Goal: Download file/media

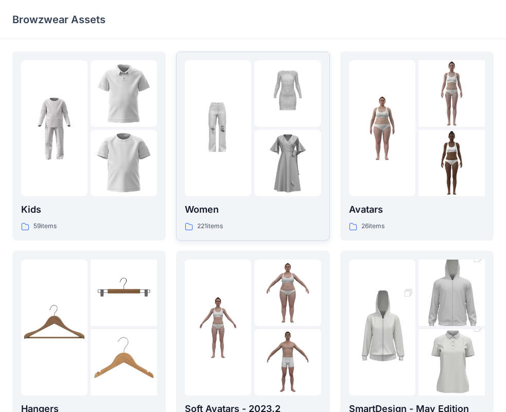
click at [243, 166] on div at bounding box center [218, 128] width 66 height 136
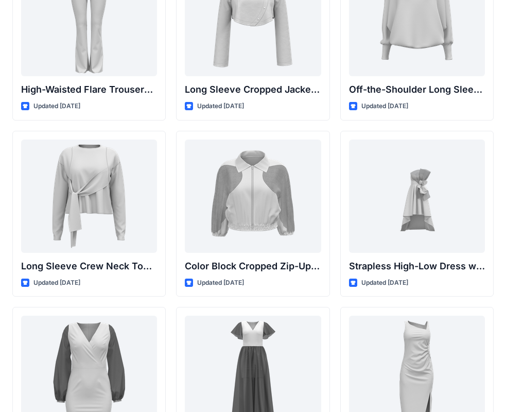
scroll to position [103, 0]
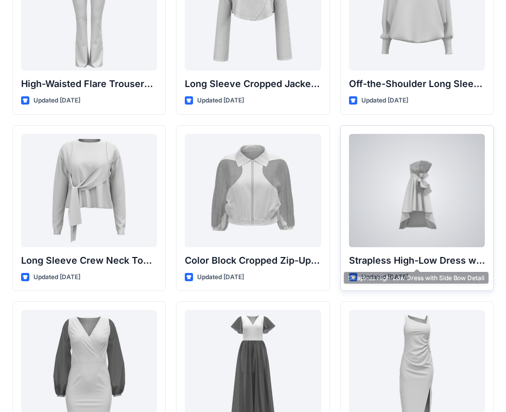
click at [449, 255] on p "Strapless High-Low Dress with Side Bow Detail" at bounding box center [417, 260] width 136 height 14
click at [434, 259] on p "Strapless High-Low Dress with Side Bow Detail" at bounding box center [417, 260] width 136 height 14
click at [404, 206] on div at bounding box center [417, 190] width 136 height 113
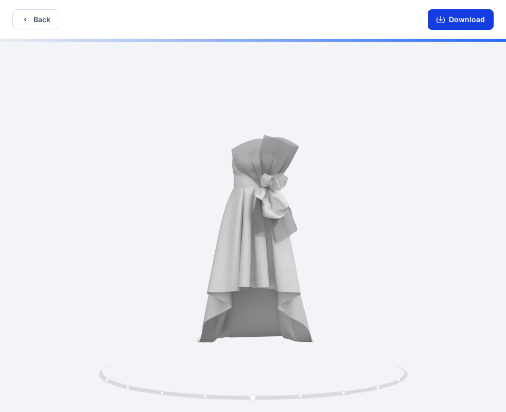
click at [454, 21] on button "Download" at bounding box center [461, 19] width 66 height 21
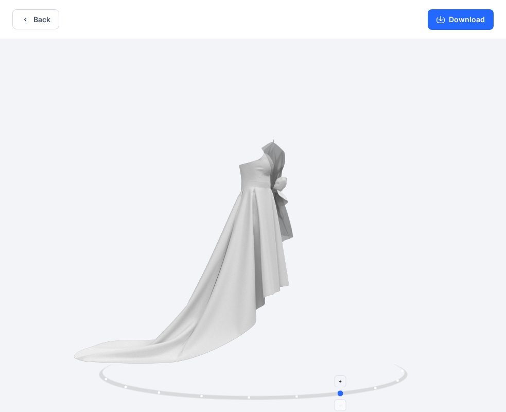
drag, startPoint x: 254, startPoint y: 396, endPoint x: 345, endPoint y: 382, distance: 91.6
click at [345, 382] on icon at bounding box center [255, 383] width 312 height 39
click at [463, 19] on button "Download" at bounding box center [461, 19] width 66 height 21
